Goal: Information Seeking & Learning: Check status

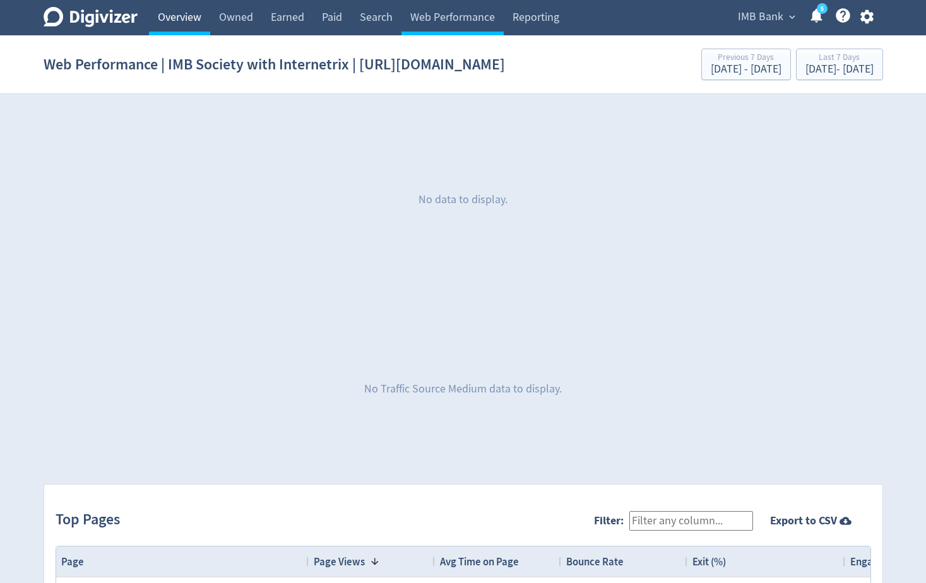
click at [191, 20] on link "Overview" at bounding box center [179, 17] width 61 height 35
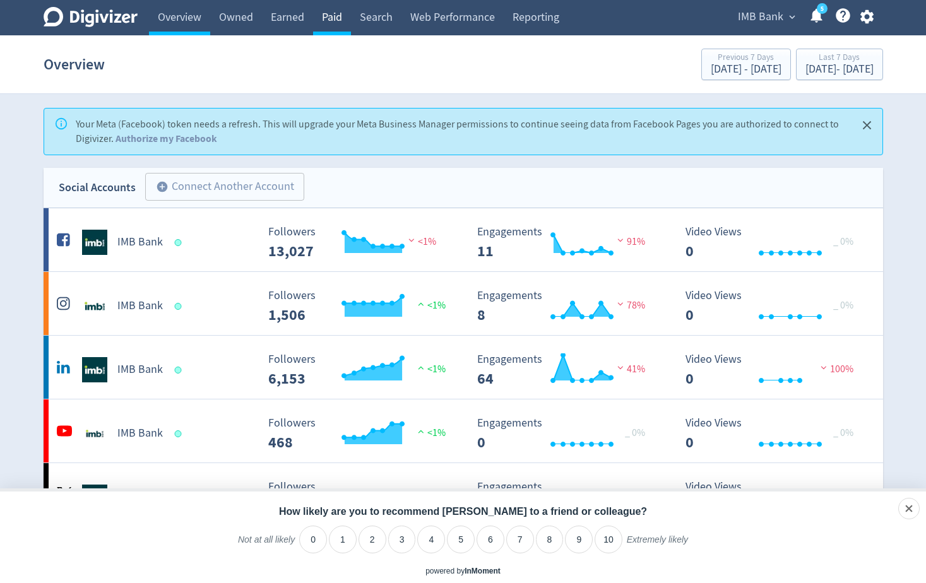
click at [327, 16] on link "Paid" at bounding box center [332, 17] width 38 height 35
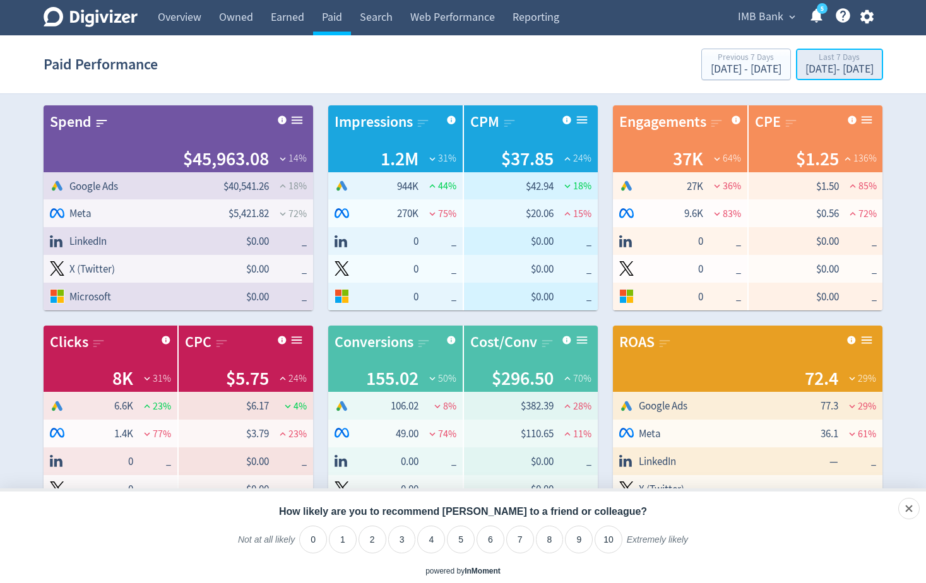
click at [806, 62] on div "Last 7 Days" at bounding box center [840, 58] width 68 height 11
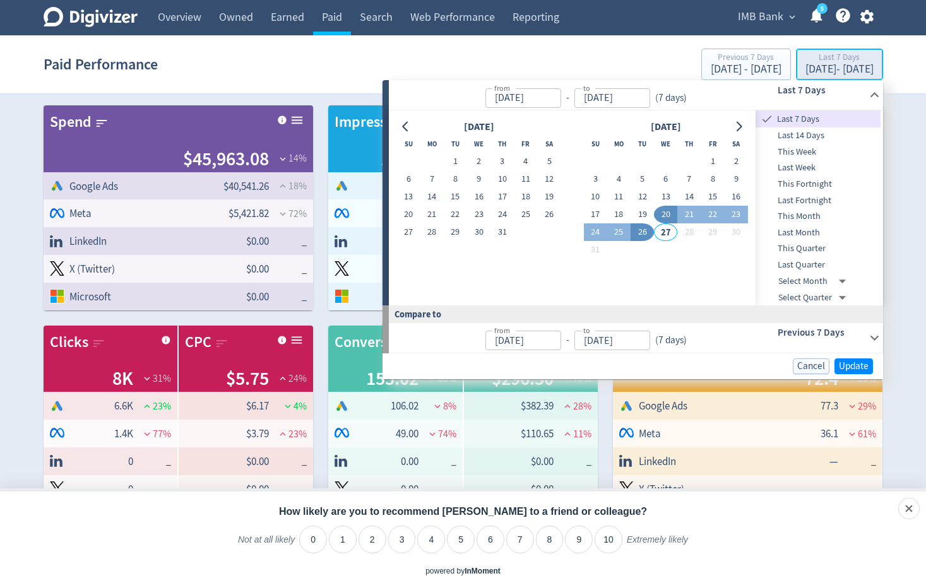
type input "[DATE]"
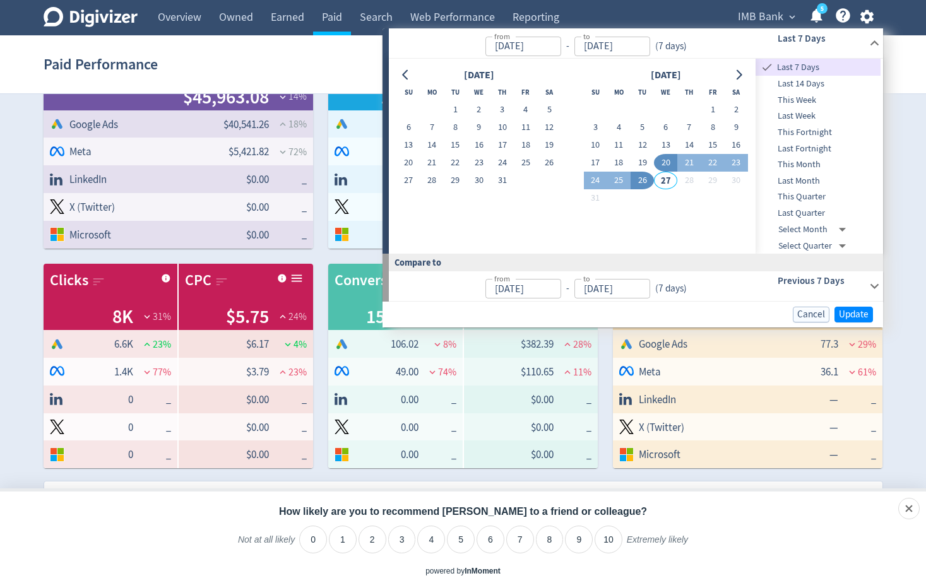
scroll to position [253, 0]
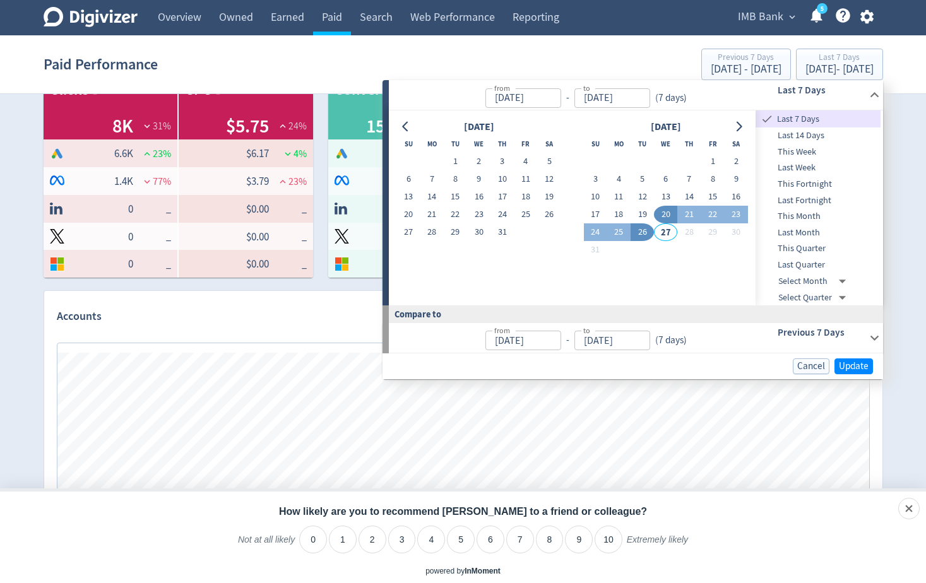
click at [639, 233] on button "26" at bounding box center [642, 232] width 23 height 18
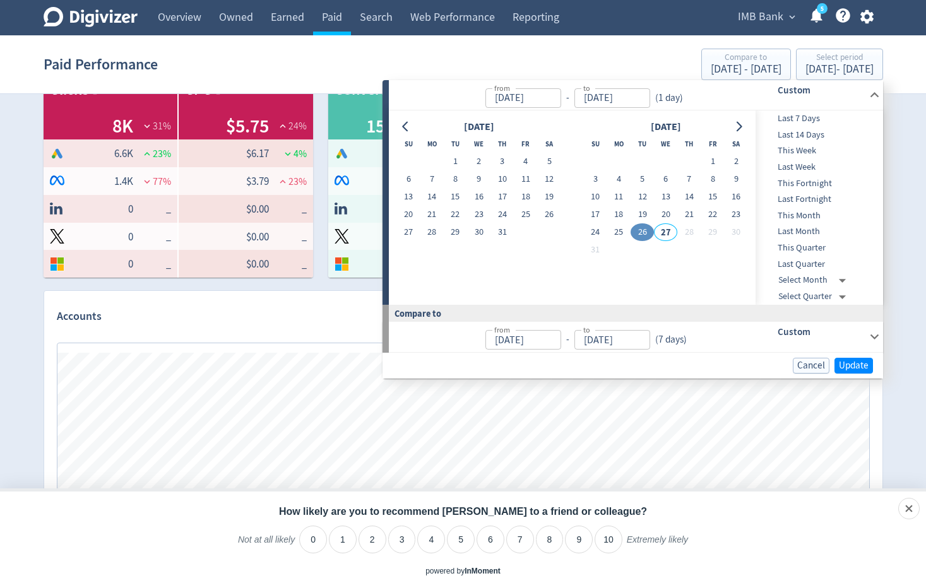
type input "[DATE]"
click at [639, 233] on button "26" at bounding box center [642, 232] width 23 height 18
type input "[DATE]"
click at [866, 371] on span "Update" at bounding box center [854, 365] width 30 height 9
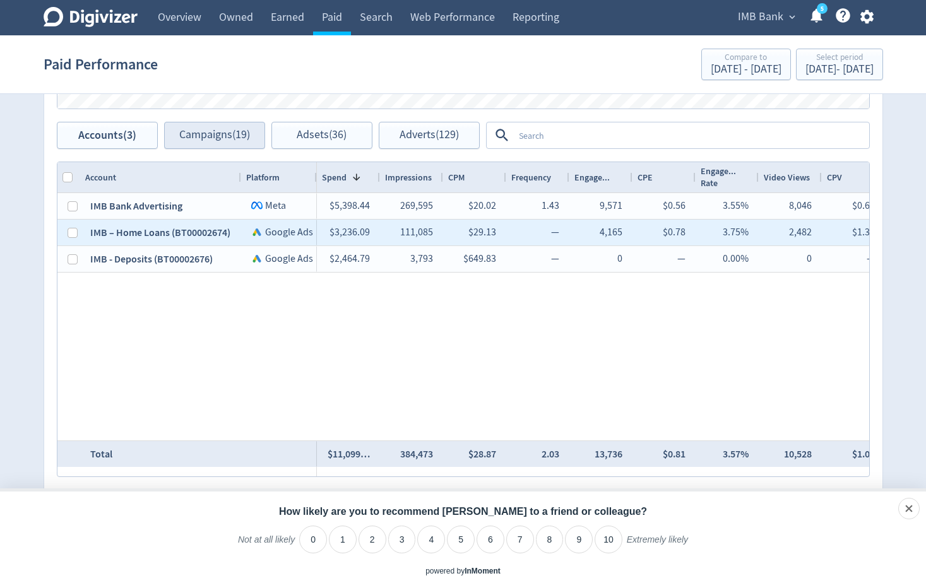
scroll to position [549, 0]
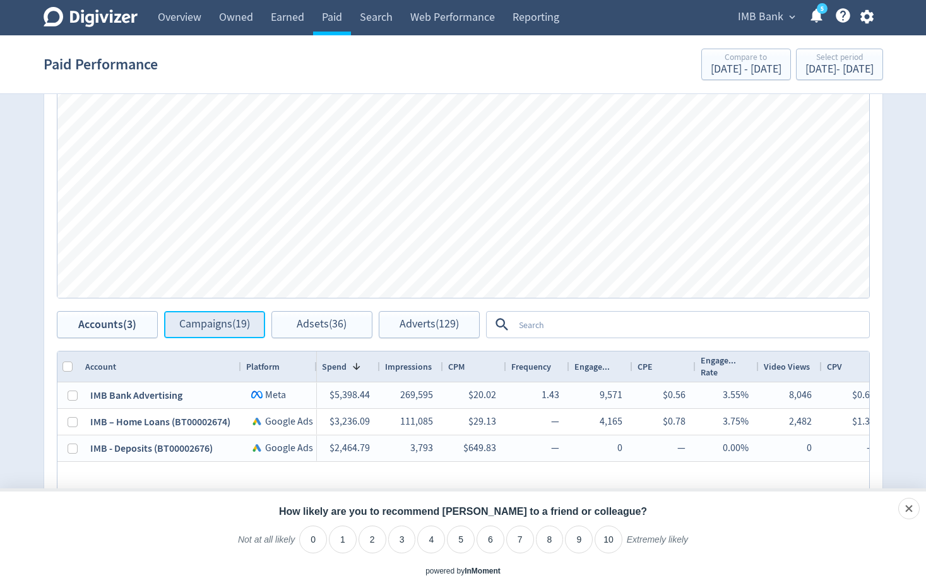
click at [189, 319] on span "Campaigns (19)" at bounding box center [214, 325] width 71 height 12
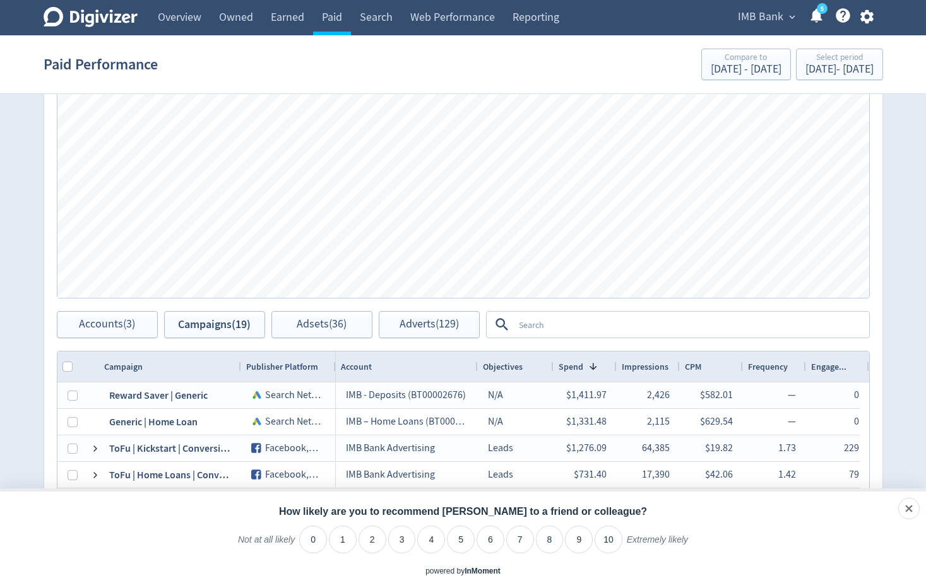
click at [515, 319] on textarea at bounding box center [691, 324] width 354 height 23
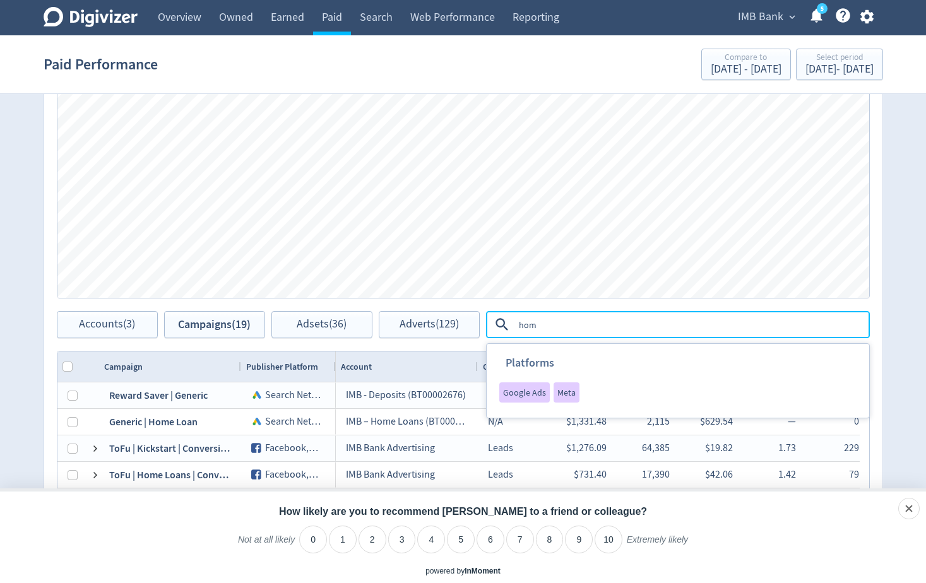
type textarea "home"
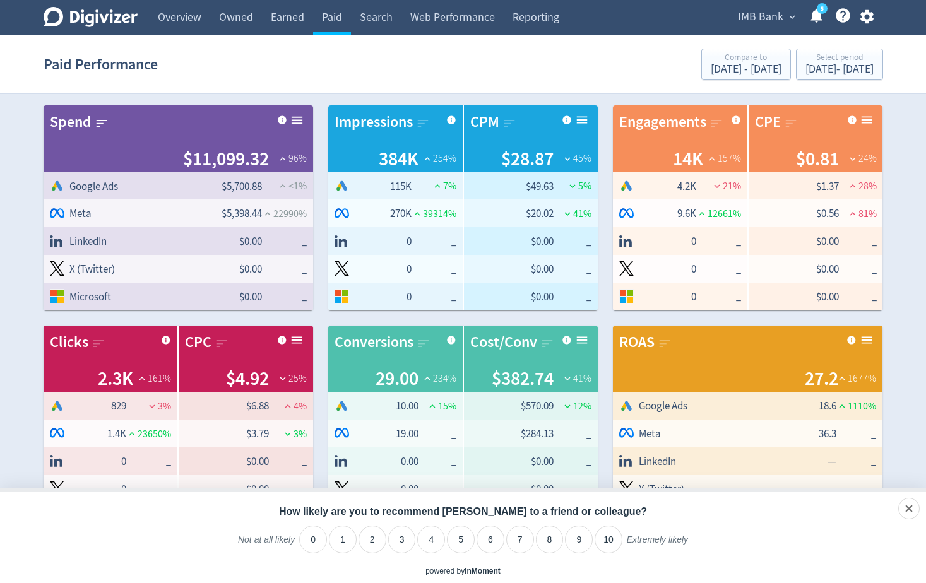
scroll to position [379, 0]
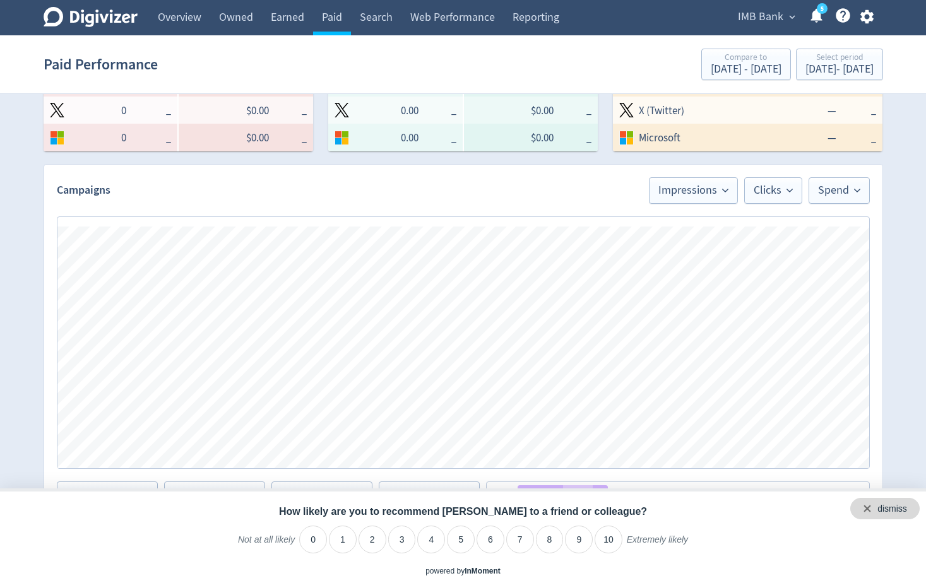
click at [912, 504] on div "dismiss" at bounding box center [884, 508] width 69 height 21
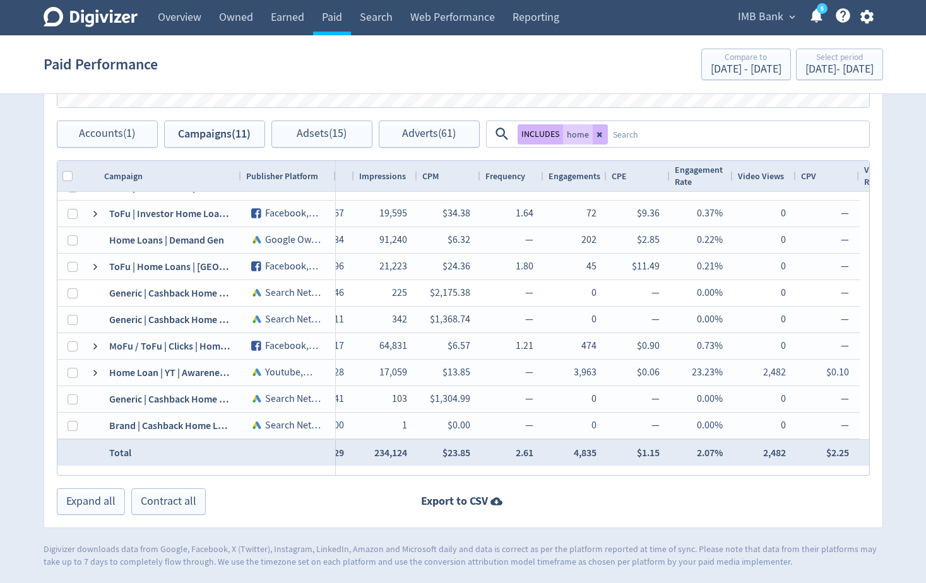
scroll to position [0, 0]
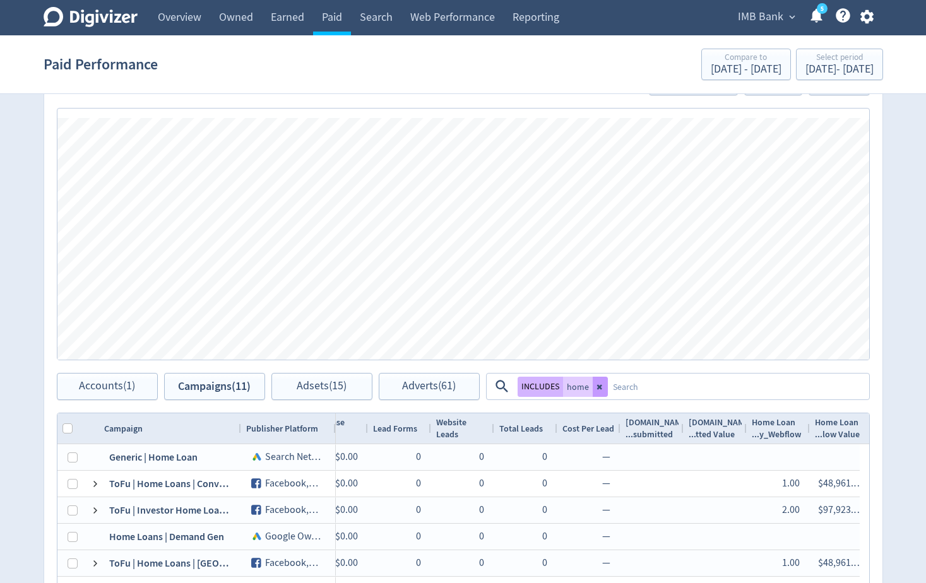
click at [595, 393] on button at bounding box center [600, 387] width 15 height 20
click at [401, 21] on link "Search" at bounding box center [376, 17] width 51 height 35
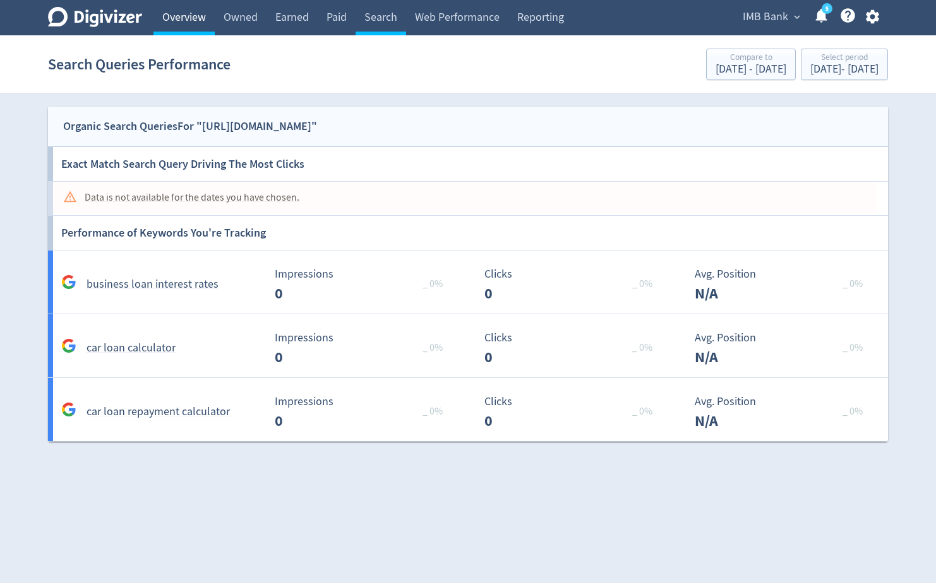
click at [199, 25] on link "Overview" at bounding box center [183, 17] width 61 height 35
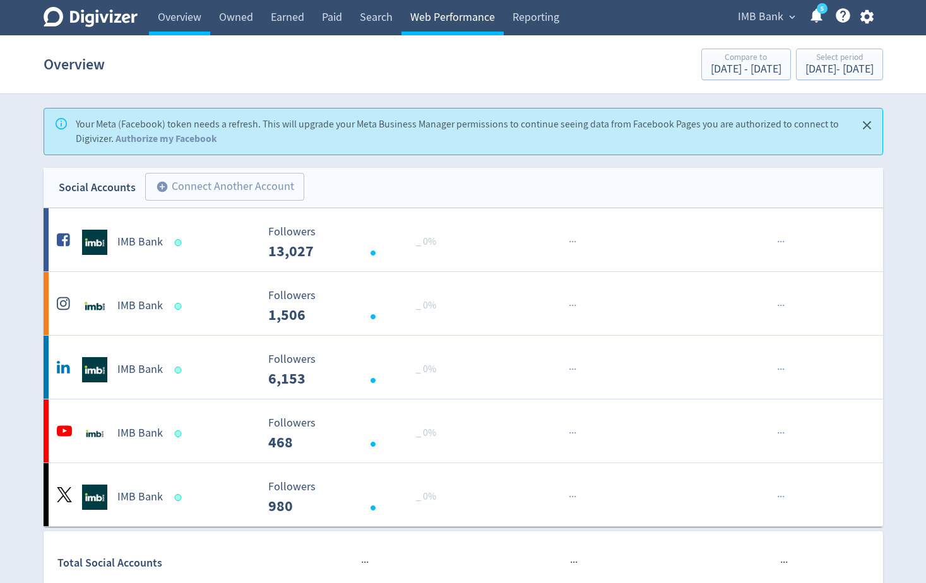
click at [447, 11] on link "Web Performance" at bounding box center [452, 17] width 102 height 35
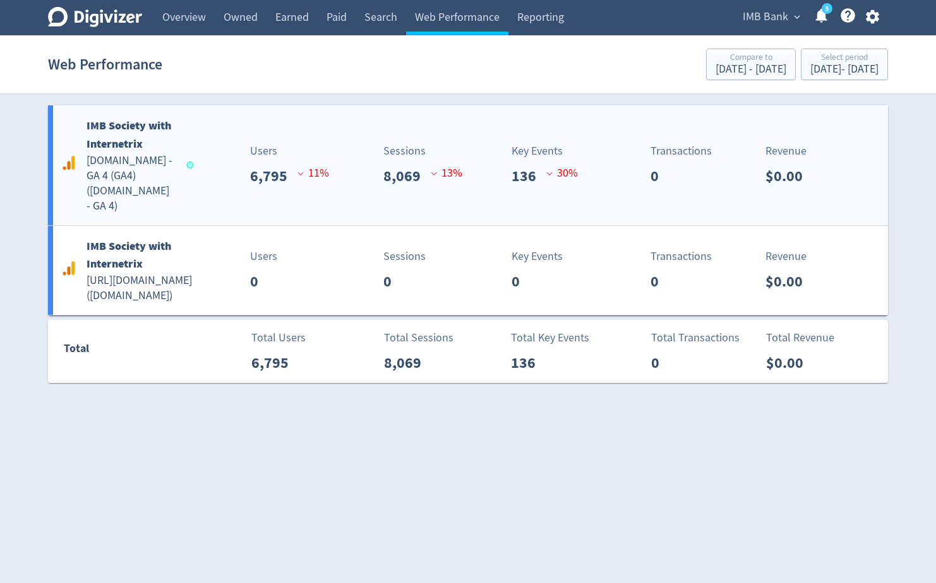
click at [159, 129] on b "IMB Society with Internetrix" at bounding box center [128, 134] width 85 height 33
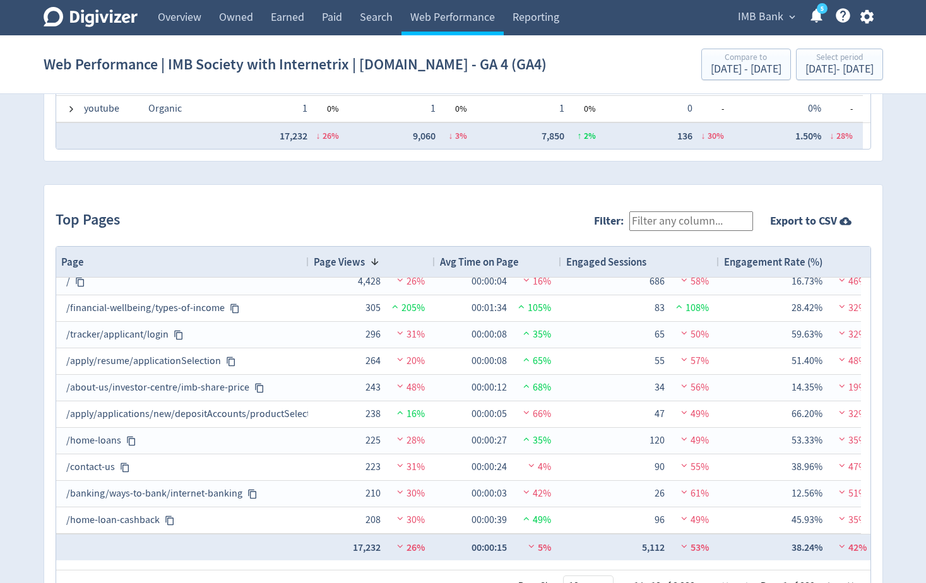
click at [683, 224] on input "Filter:" at bounding box center [691, 221] width 124 height 20
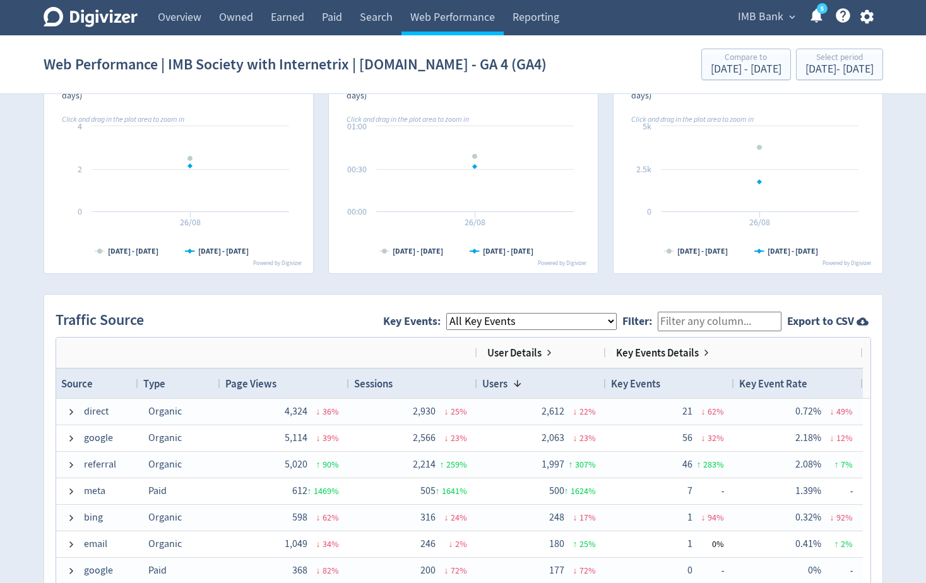
type input "home"
click at [707, 321] on input "Filter:" at bounding box center [720, 322] width 124 height 20
click at [610, 323] on select "All Key Events eCommerce digital_mortgage_submitted pl_apply_submitted deposit_…" at bounding box center [531, 321] width 170 height 17
select select "home_loan_enquiry_submitted"
click at [456, 313] on select "All Key Events eCommerce digital_mortgage_submitted pl_apply_submitted deposit_…" at bounding box center [531, 321] width 170 height 17
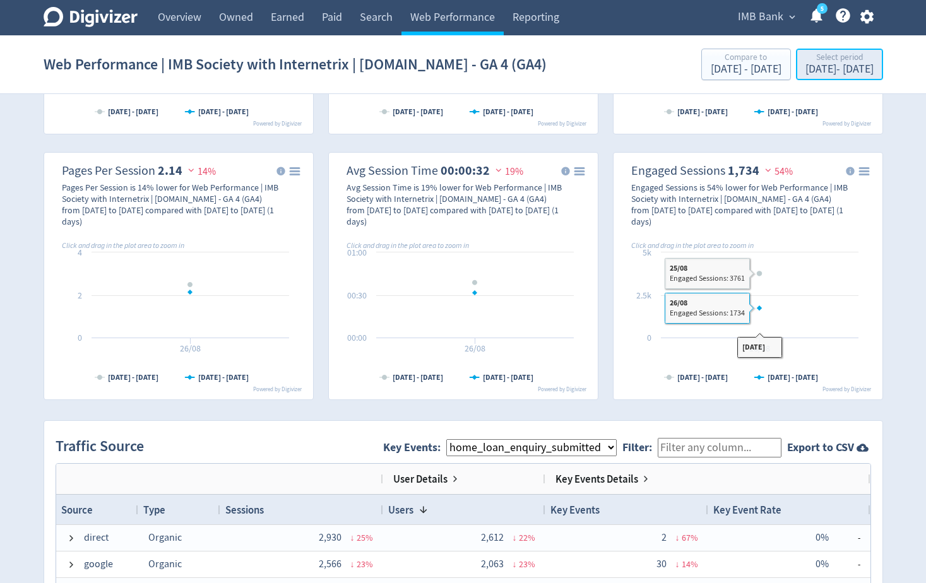
click at [806, 59] on div "Select period" at bounding box center [840, 58] width 68 height 11
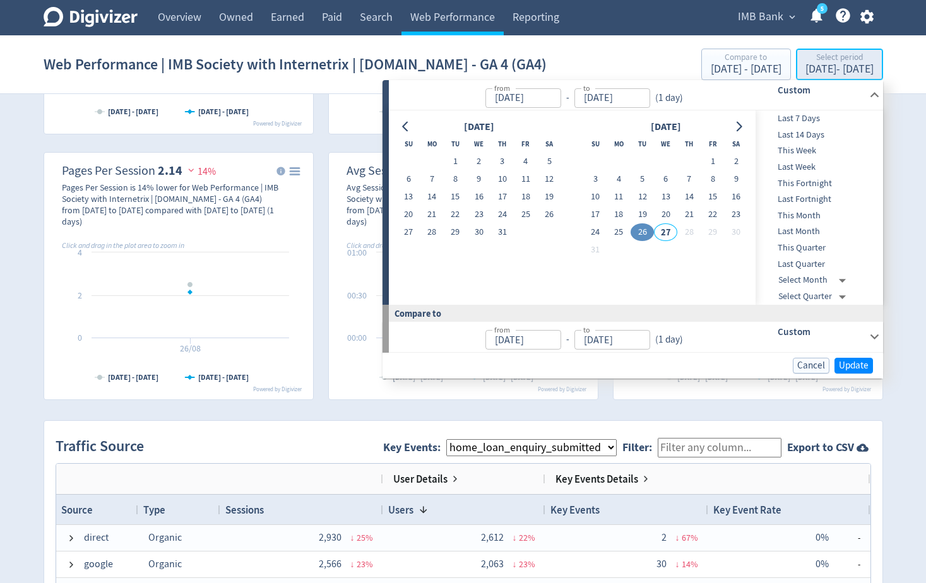
type input "[DATE]"
click at [798, 218] on span "This Month" at bounding box center [818, 216] width 125 height 14
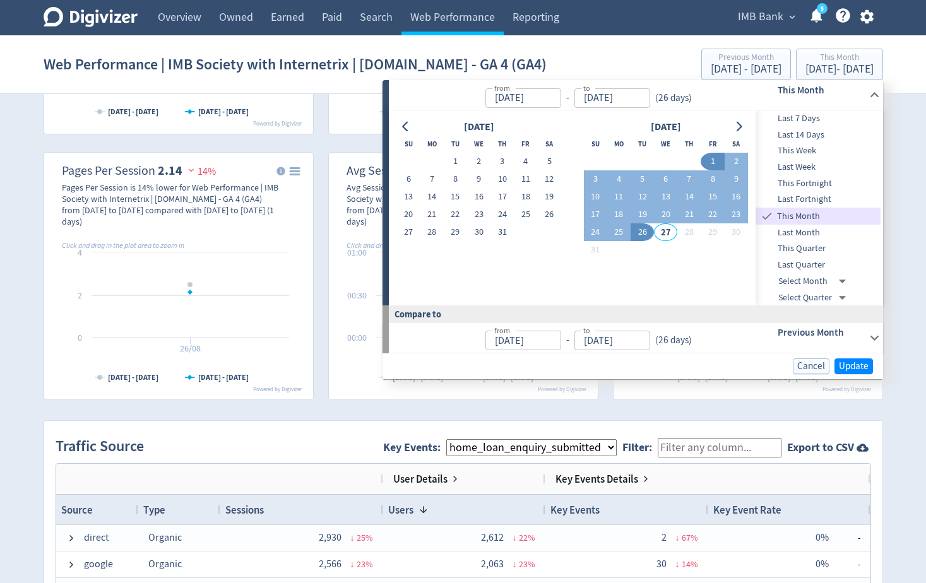
type input "[DATE]"
click at [860, 374] on button "Update" at bounding box center [854, 367] width 39 height 16
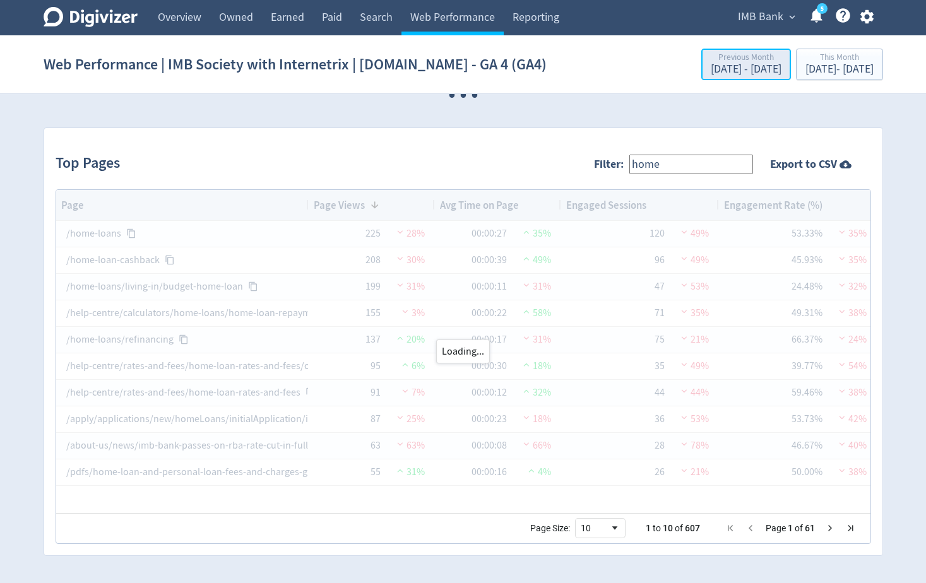
click at [711, 68] on div "[DATE] - [DATE]" at bounding box center [746, 69] width 71 height 11
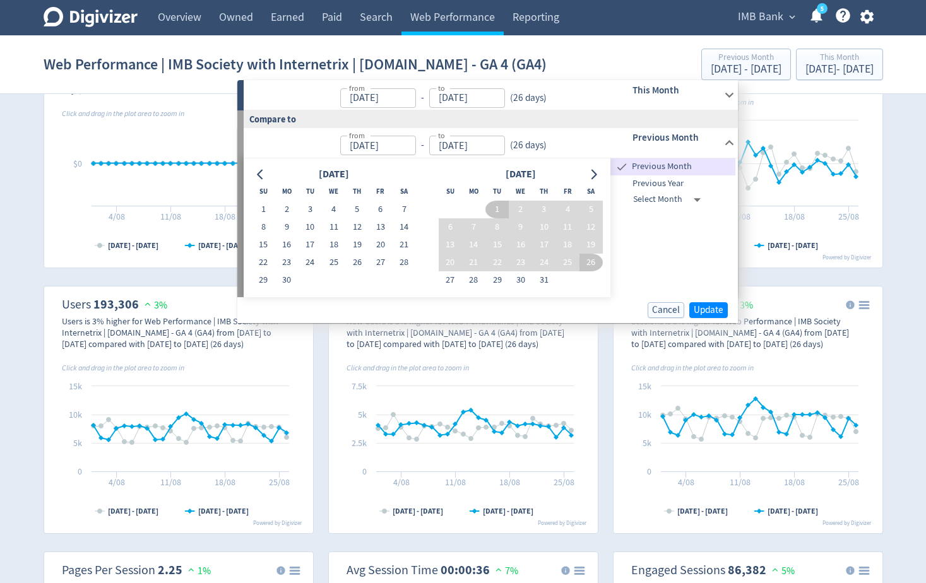
click at [727, 98] on icon at bounding box center [729, 94] width 17 height 17
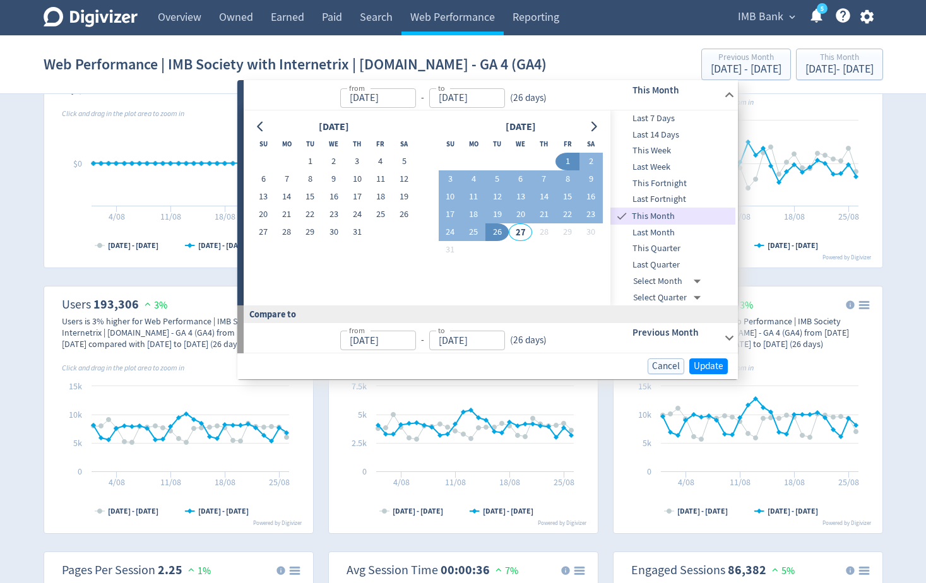
click at [727, 98] on icon at bounding box center [729, 94] width 17 height 17
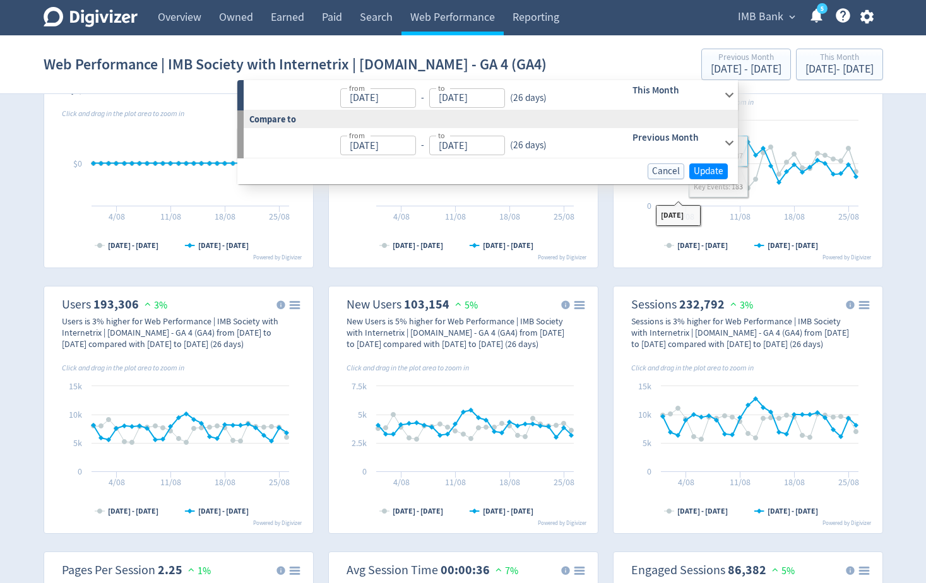
click at [672, 162] on div "Cancel Update" at bounding box center [487, 171] width 501 height 26
click at [670, 174] on span "Cancel" at bounding box center [666, 171] width 28 height 9
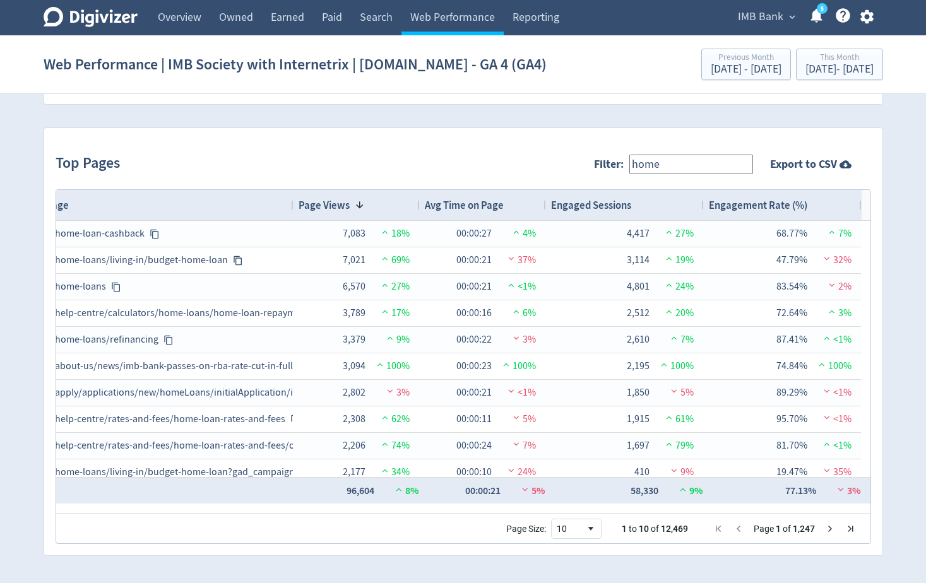
scroll to position [0, 16]
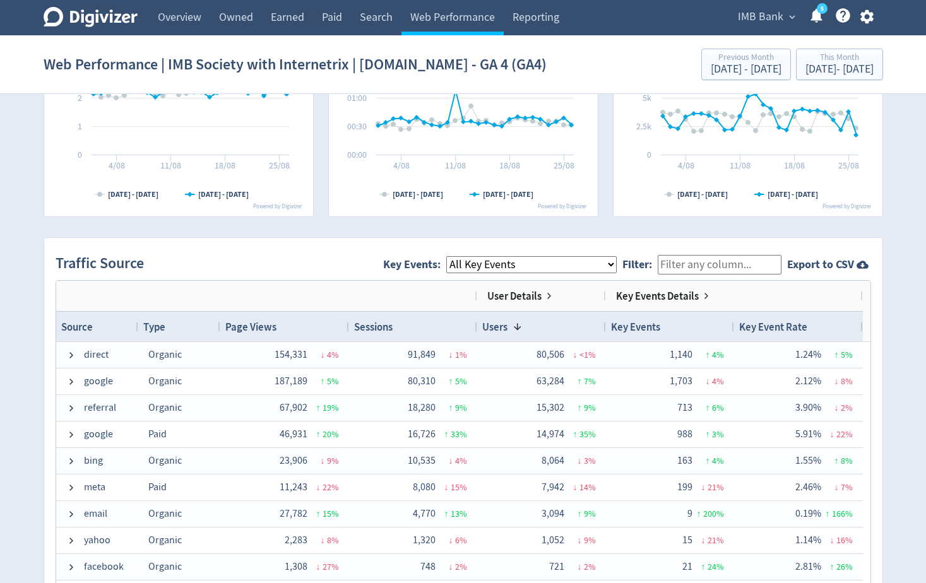
click at [600, 259] on select "All Key Events eCommerce landlord_insurance_cta digital_mortgage_submitted pl_a…" at bounding box center [531, 264] width 170 height 17
select select "digital_mortgage_submitted"
click at [456, 256] on select "All Key Events eCommerce landlord_insurance_cta digital_mortgage_submitted pl_a…" at bounding box center [531, 264] width 170 height 17
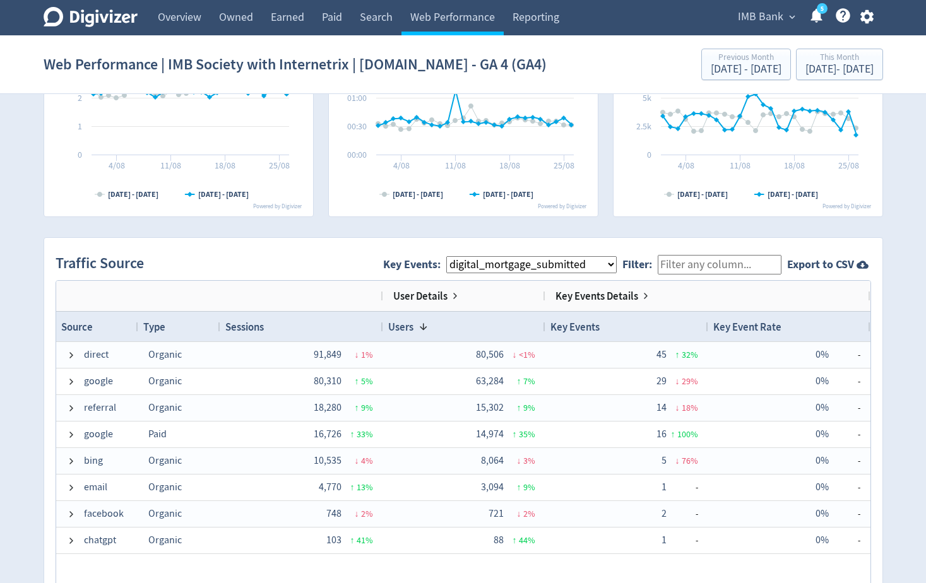
click at [732, 263] on input "Filter:" at bounding box center [720, 265] width 124 height 20
click at [806, 277] on div "Traffic Source Key Events: All Key Events eCommerce landlord_insurance_cta digi…" at bounding box center [464, 264] width 816 height 31
click at [809, 273] on div "Traffic Source Key Events: All Key Events eCommerce landlord_insurance_cta digi…" at bounding box center [464, 264] width 816 height 31
click at [815, 260] on strong "Export to CSV" at bounding box center [820, 265] width 67 height 16
click at [860, 264] on icon at bounding box center [863, 265] width 12 height 8
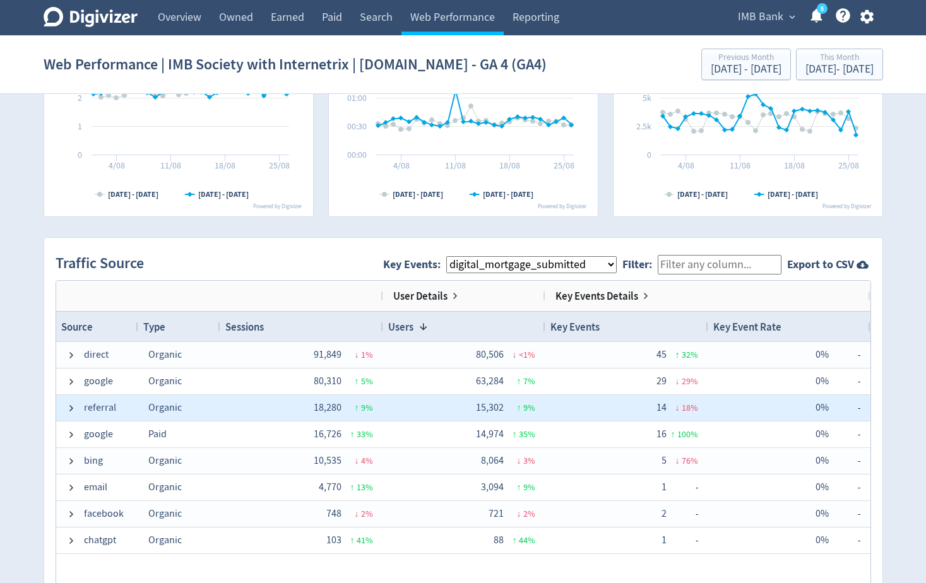
click at [78, 407] on span "referral" at bounding box center [97, 408] width 62 height 25
click at [68, 410] on span at bounding box center [71, 408] width 10 height 10
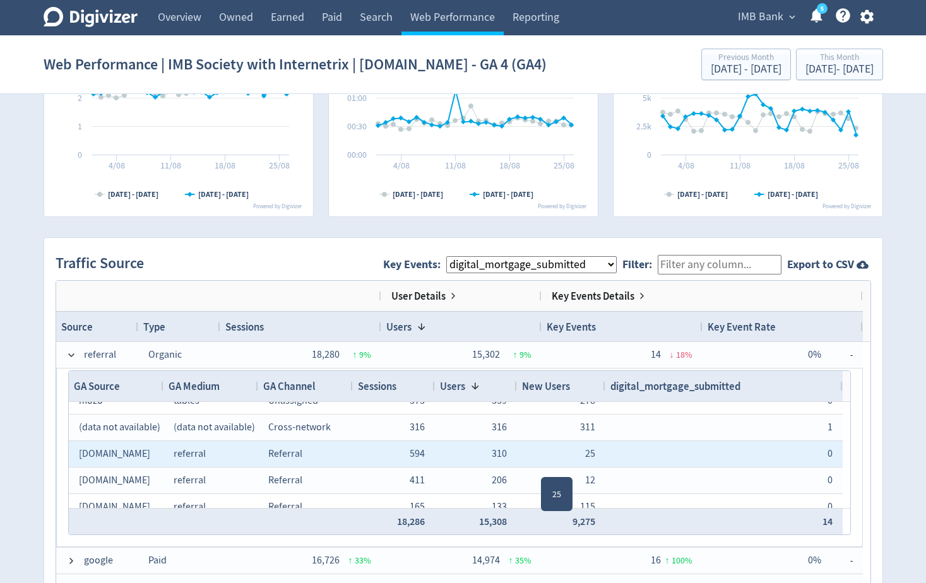
scroll to position [219, 0]
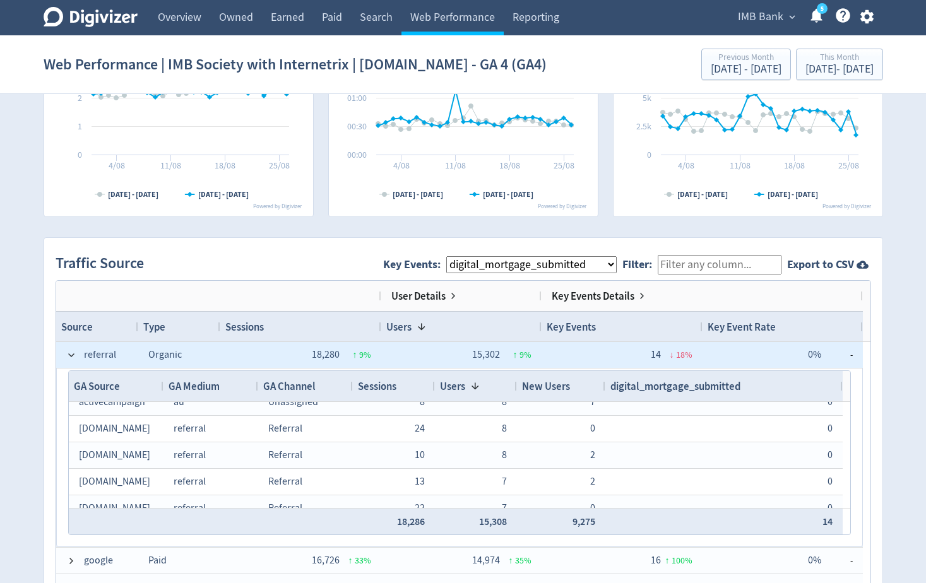
click at [78, 355] on span "referral" at bounding box center [97, 355] width 62 height 25
click at [70, 357] on span at bounding box center [71, 355] width 10 height 10
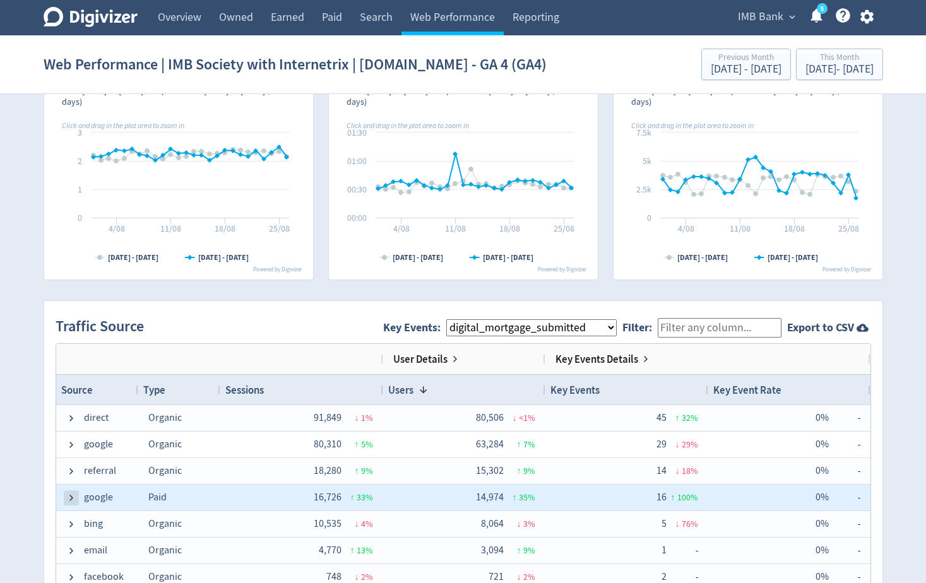
click at [72, 494] on span at bounding box center [71, 498] width 10 height 10
